Goal: Check status: Check status

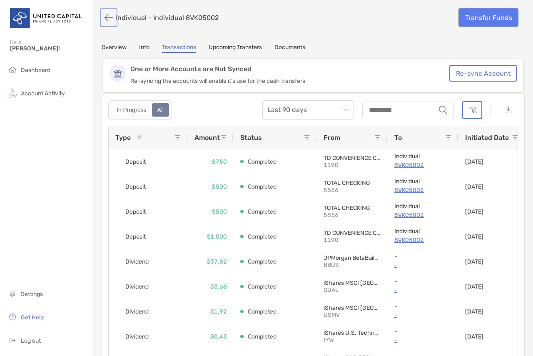
click at [109, 20] on button "button" at bounding box center [109, 17] width 14 height 15
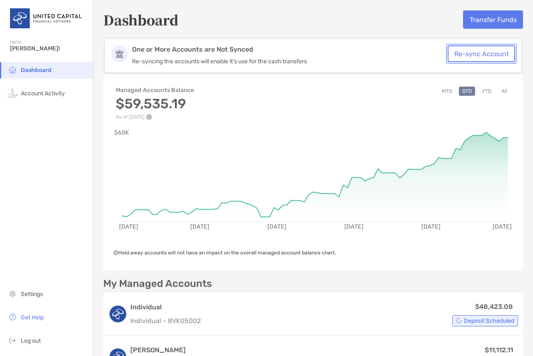
click at [486, 52] on button "Re-sync Account" at bounding box center [481, 53] width 67 height 17
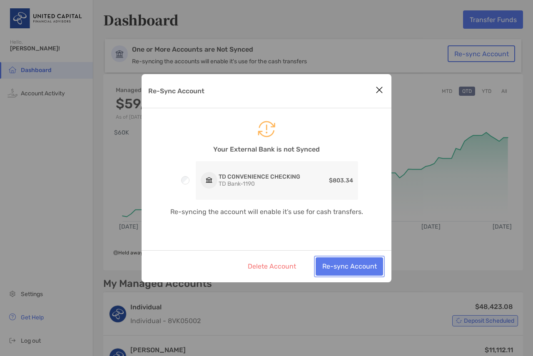
click at [370, 264] on button "Re-sync Account" at bounding box center [349, 266] width 67 height 18
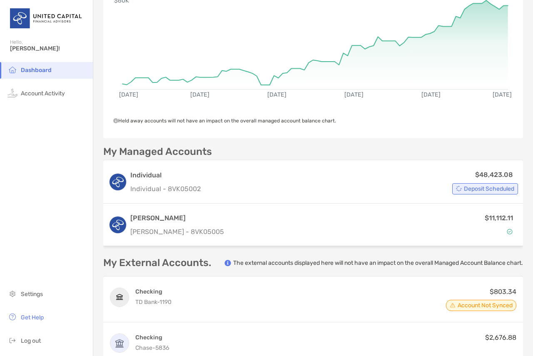
scroll to position [195, 0]
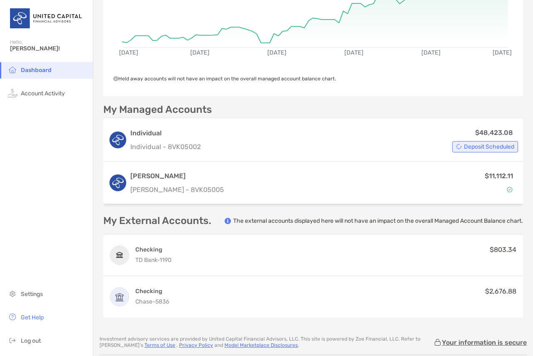
scroll to position [26, 0]
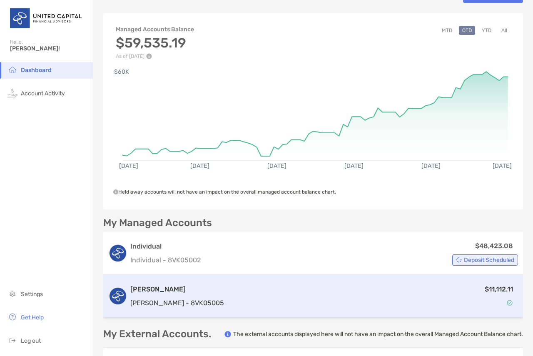
click at [389, 306] on div "$11,112.11" at bounding box center [372, 296] width 291 height 24
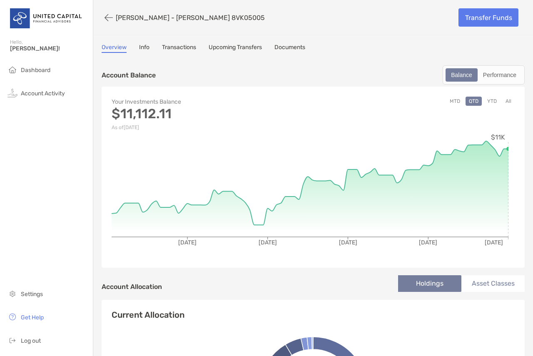
click at [92, 15] on div "Account Details" at bounding box center [46, 19] width 93 height 38
click at [109, 20] on button "button" at bounding box center [109, 17] width 14 height 15
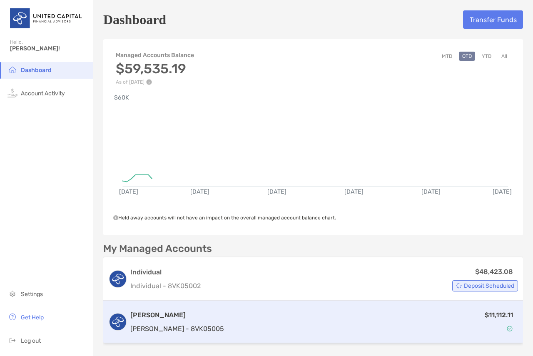
click at [302, 319] on div "$11,112.11" at bounding box center [372, 322] width 291 height 24
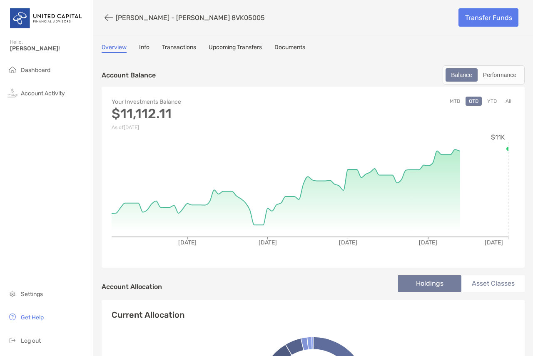
click at [487, 100] on button "YTD" at bounding box center [492, 101] width 16 height 9
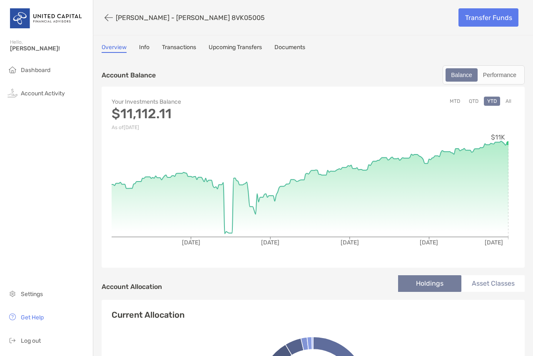
click at [502, 104] on button "All" at bounding box center [508, 101] width 12 height 9
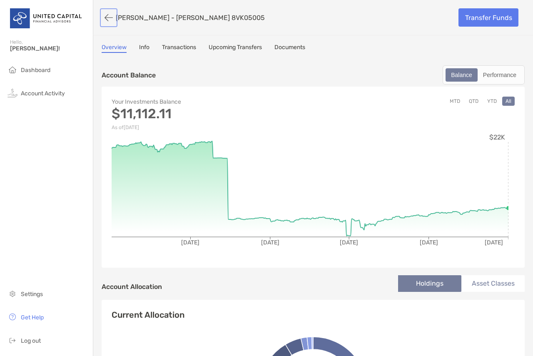
click at [109, 22] on button "button" at bounding box center [109, 17] width 14 height 15
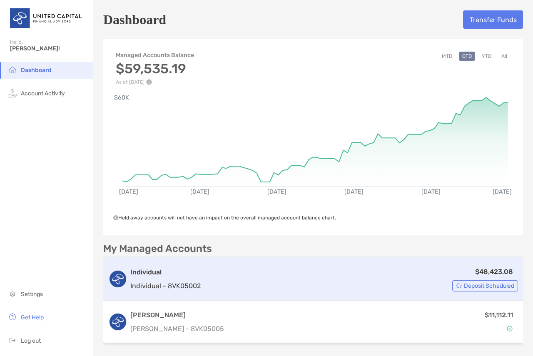
click at [402, 258] on div "Individual Individual - 8VK05002 $48,423.08 Deposit Scheduled" at bounding box center [313, 278] width 420 height 43
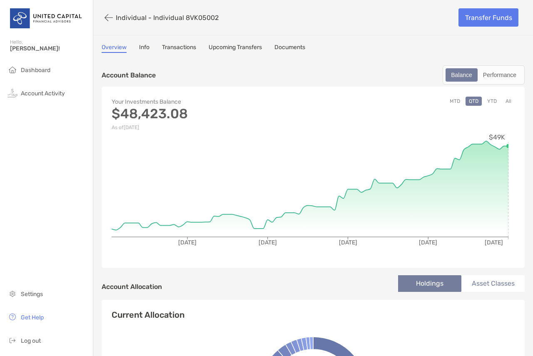
click at [486, 100] on button "YTD" at bounding box center [492, 101] width 16 height 9
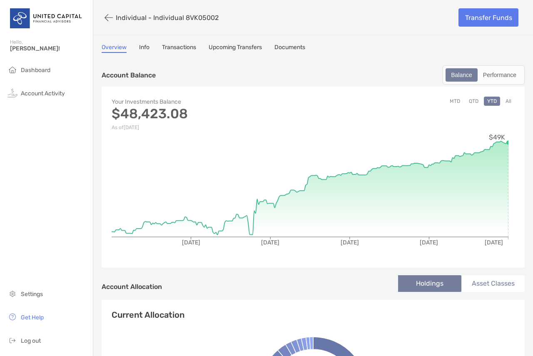
click at [502, 101] on button "All" at bounding box center [508, 101] width 12 height 9
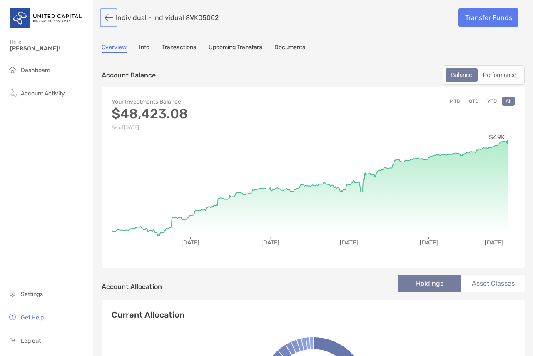
click at [105, 18] on button "button" at bounding box center [109, 17] width 14 height 15
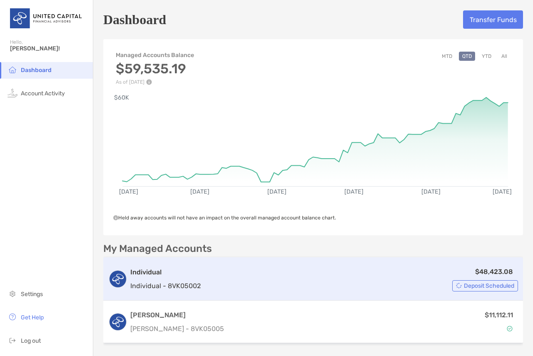
click at [454, 262] on div "Individual Individual - 8VK05002 $48,423.08 Deposit Scheduled" at bounding box center [313, 278] width 420 height 43
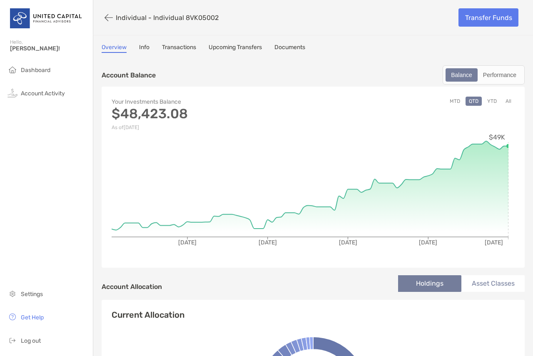
click at [176, 47] on link "Transactions" at bounding box center [179, 48] width 34 height 9
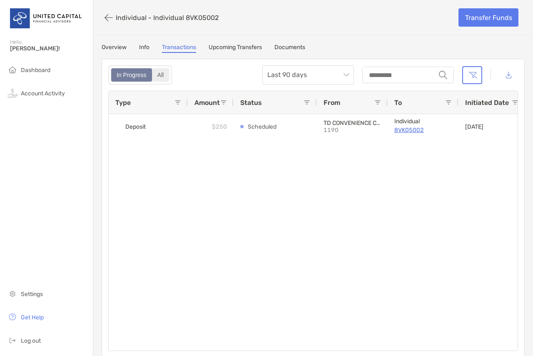
click at [155, 78] on div "All" at bounding box center [161, 75] width 16 height 12
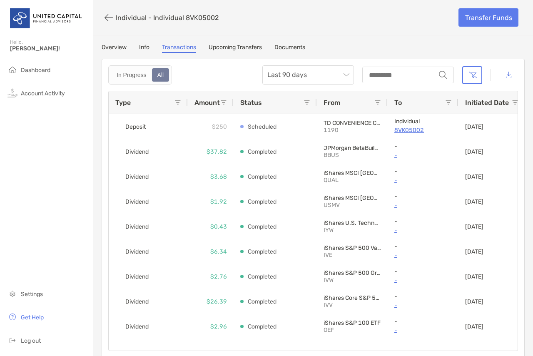
click at [135, 105] on div "Type" at bounding box center [144, 102] width 59 height 22
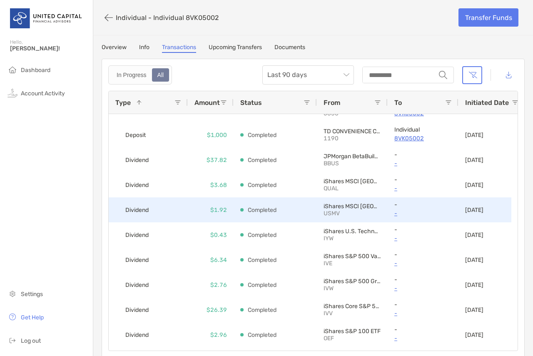
scroll to position [97, 0]
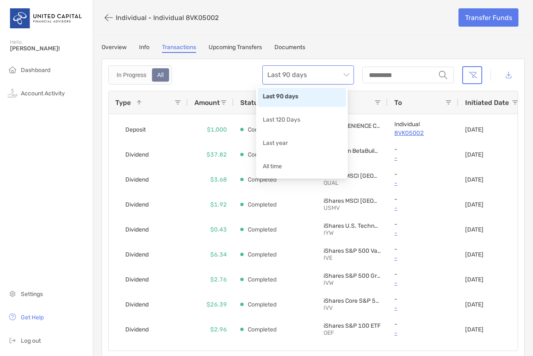
click at [338, 72] on span "Last 90 days" at bounding box center [308, 75] width 82 height 18
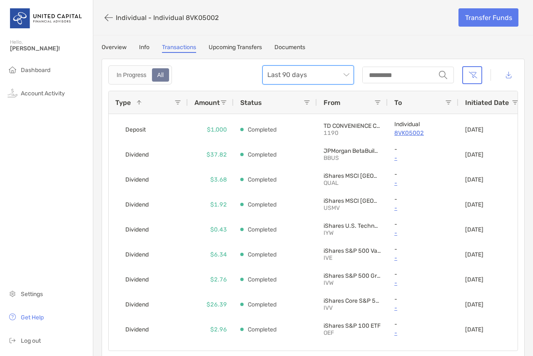
click at [338, 72] on span "Last 90 days" at bounding box center [308, 75] width 82 height 18
click at [339, 68] on span "Last 90 days" at bounding box center [308, 75] width 82 height 18
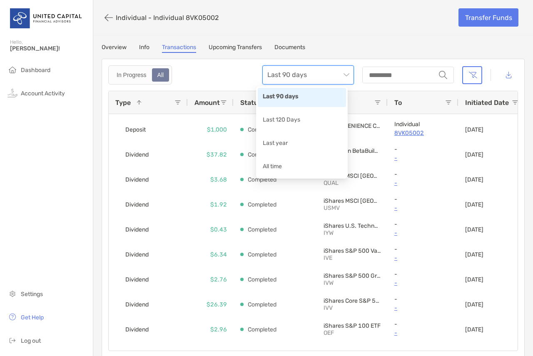
click at [339, 68] on span "Last 90 days" at bounding box center [308, 75] width 82 height 18
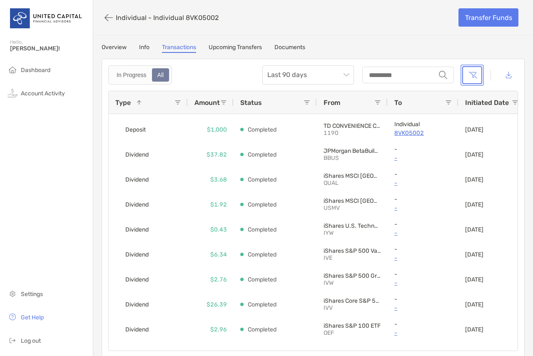
click at [464, 75] on button "button" at bounding box center [472, 75] width 20 height 18
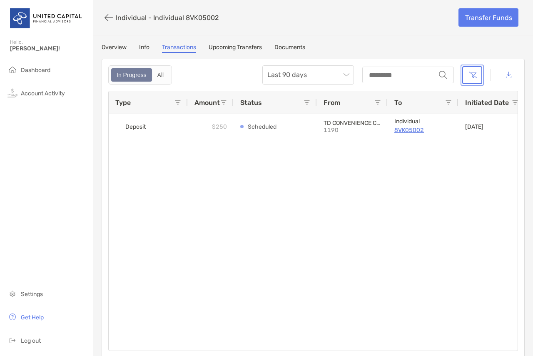
click at [464, 75] on button "button" at bounding box center [472, 75] width 20 height 18
click at [157, 75] on div "All" at bounding box center [161, 75] width 16 height 12
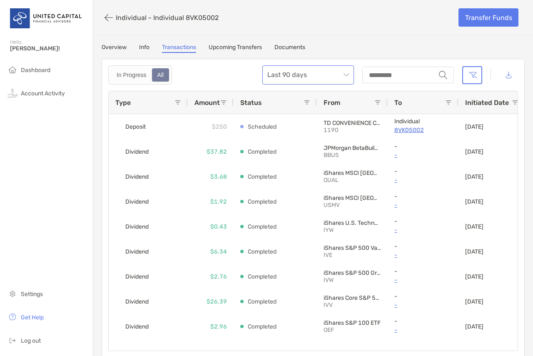
click at [328, 76] on span "Last 90 days" at bounding box center [308, 75] width 82 height 18
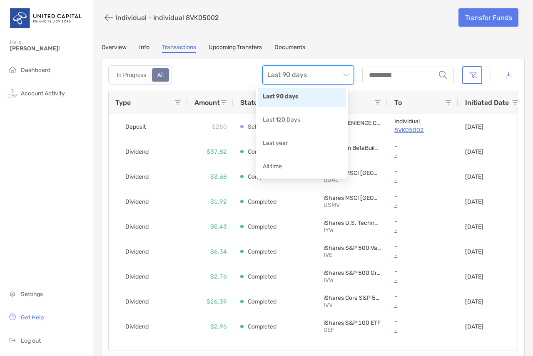
click at [298, 99] on div "Last 90 days" at bounding box center [302, 97] width 78 height 10
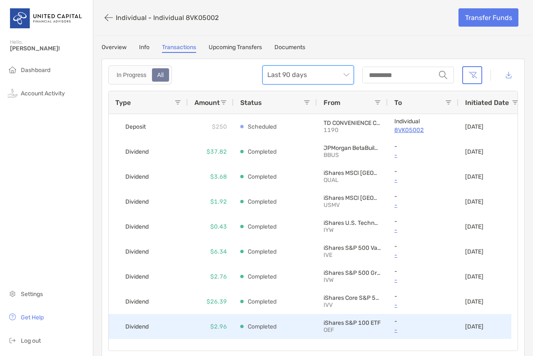
scroll to position [97, 0]
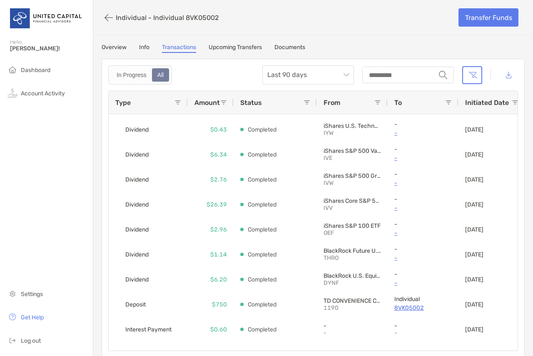
click at [135, 105] on div "Type" at bounding box center [144, 102] width 59 height 22
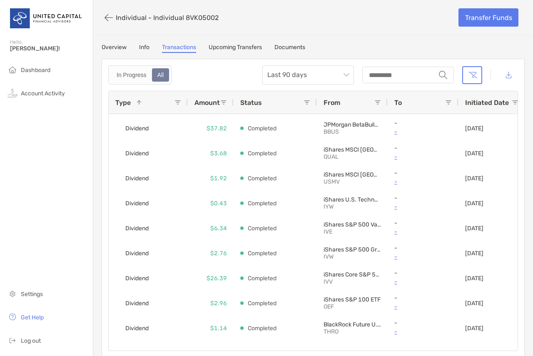
scroll to position [0, 0]
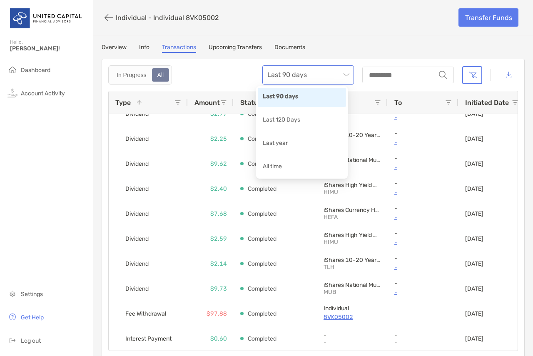
click at [324, 68] on span "Last 90 days" at bounding box center [308, 75] width 82 height 18
click at [299, 136] on div "Last year" at bounding box center [302, 144] width 88 height 19
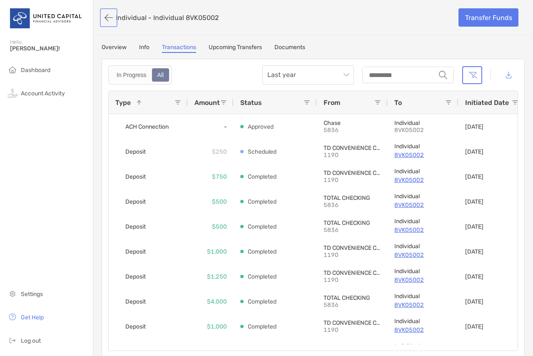
click at [108, 20] on button "button" at bounding box center [109, 17] width 14 height 15
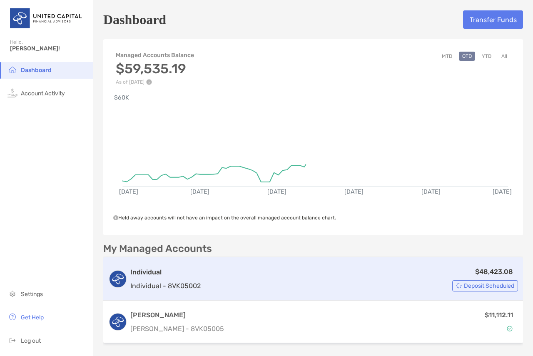
click at [419, 265] on div "Individual Individual - 8VK05002 $48,423.08 Deposit Scheduled" at bounding box center [313, 278] width 420 height 43
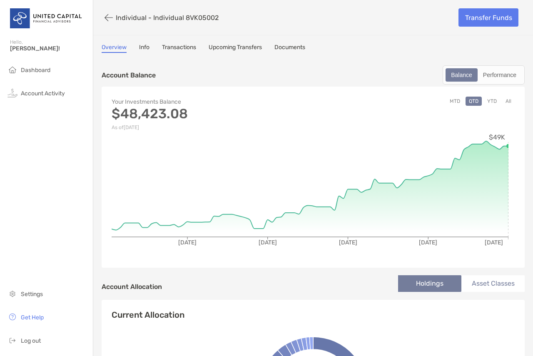
click at [489, 105] on button "YTD" at bounding box center [492, 101] width 16 height 9
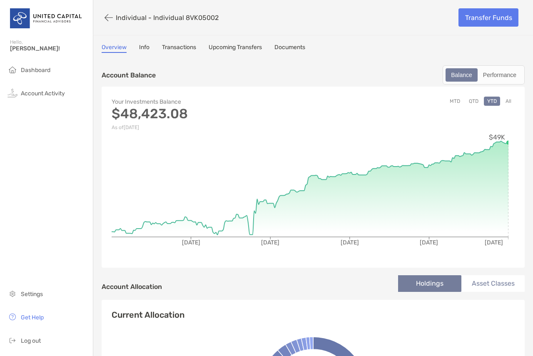
click at [507, 289] on li "Asset Classes" at bounding box center [492, 283] width 63 height 17
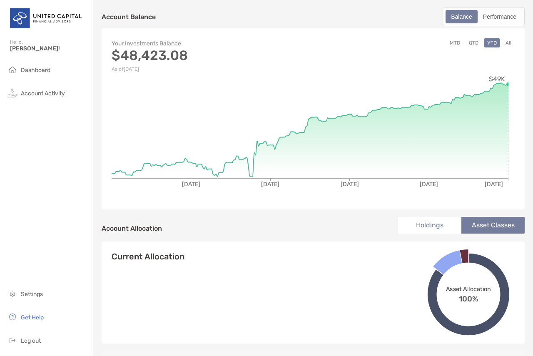
click at [419, 222] on li "Holdings" at bounding box center [429, 225] width 63 height 17
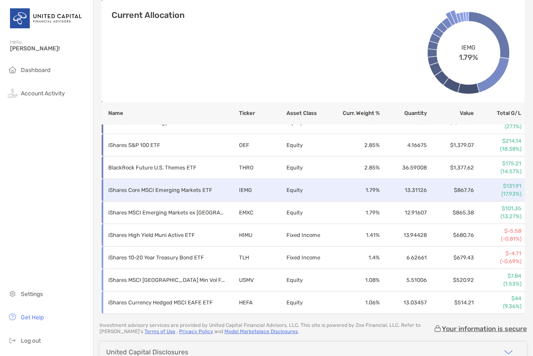
scroll to position [447, 0]
